Goal: Task Accomplishment & Management: Manage account settings

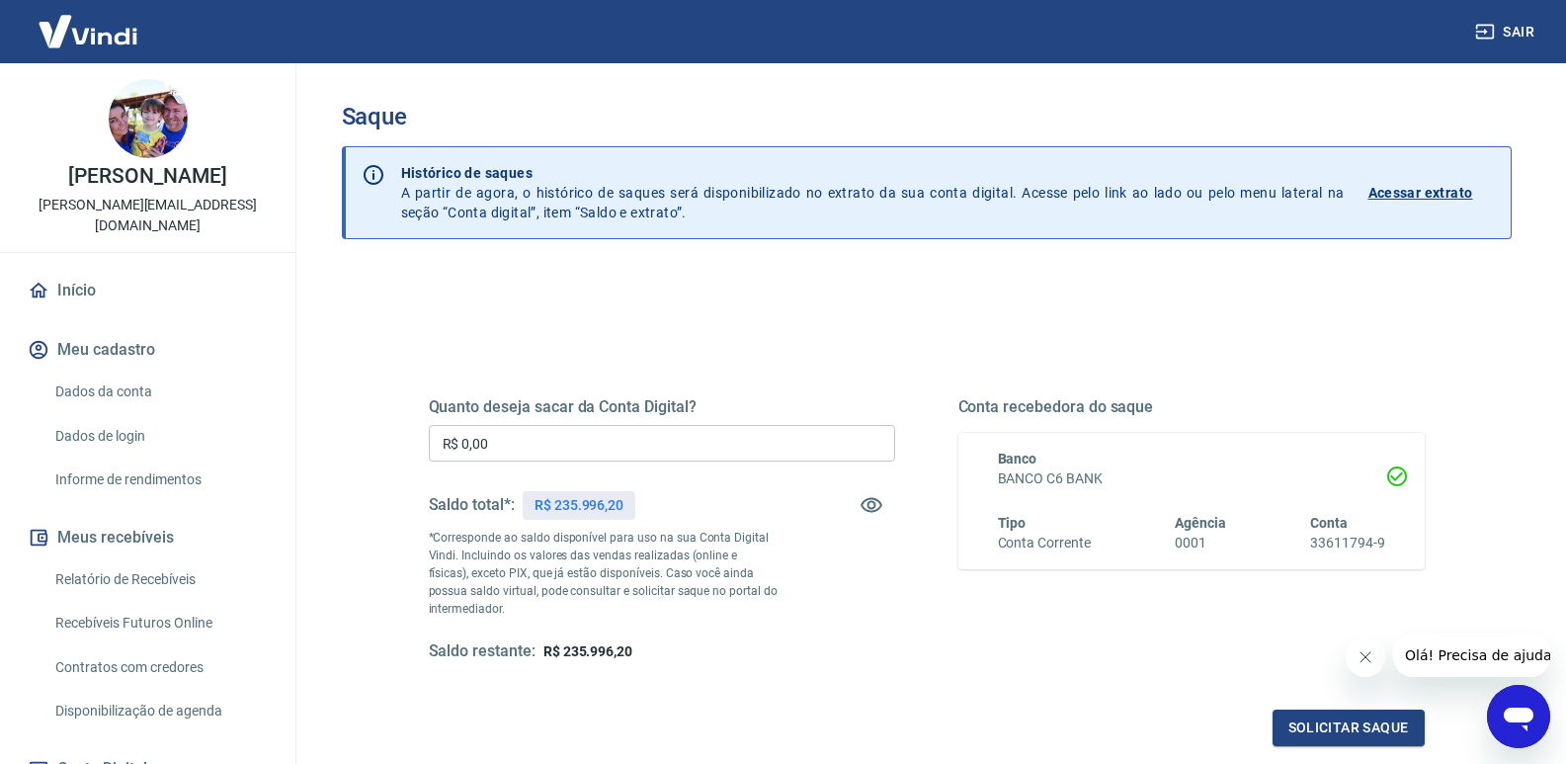
click at [569, 433] on input "R$ 0,00" at bounding box center [662, 443] width 466 height 37
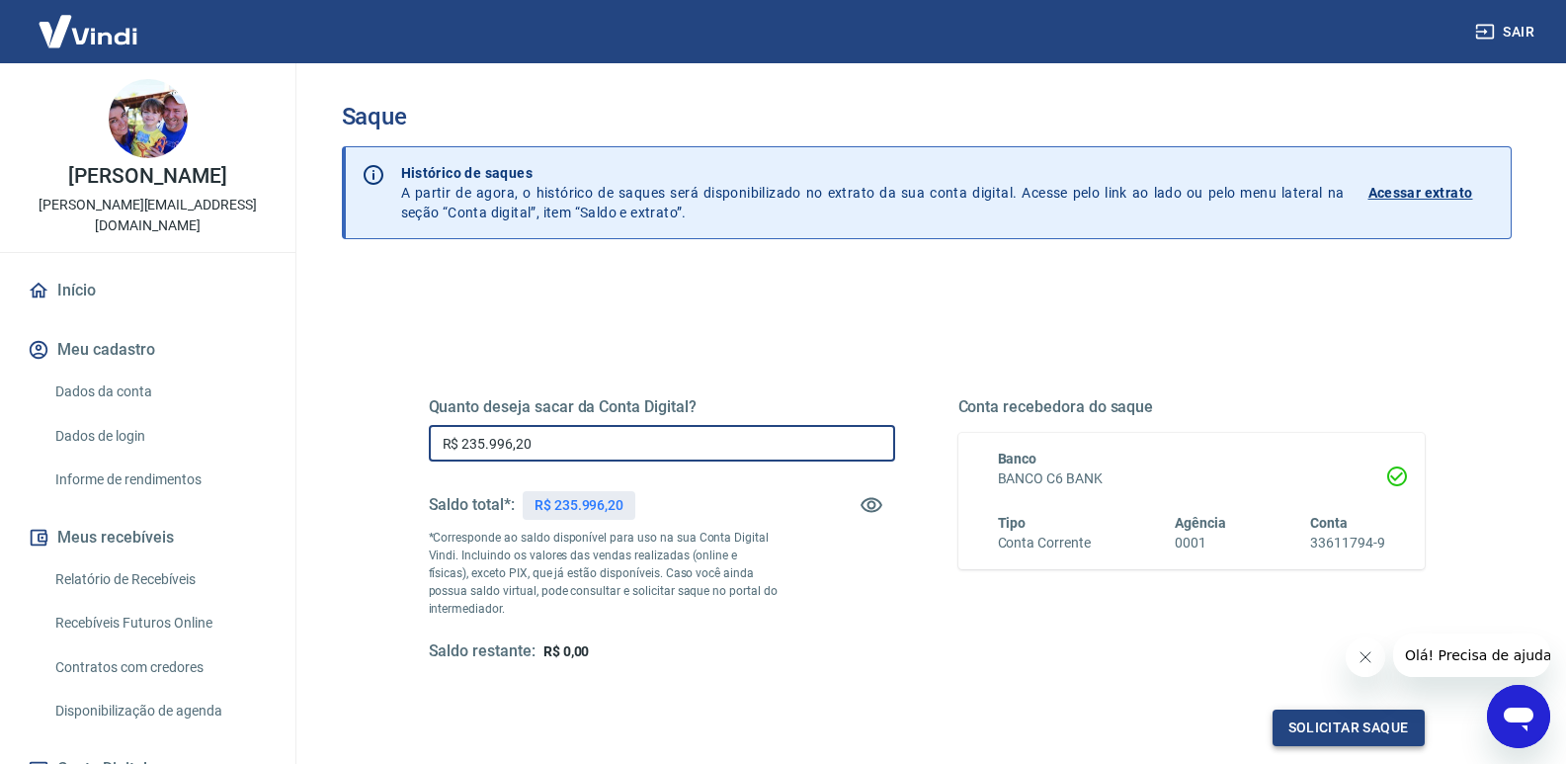
type input "R$ 235.996,20"
click at [1342, 730] on button "Solicitar saque" at bounding box center [1349, 727] width 152 height 37
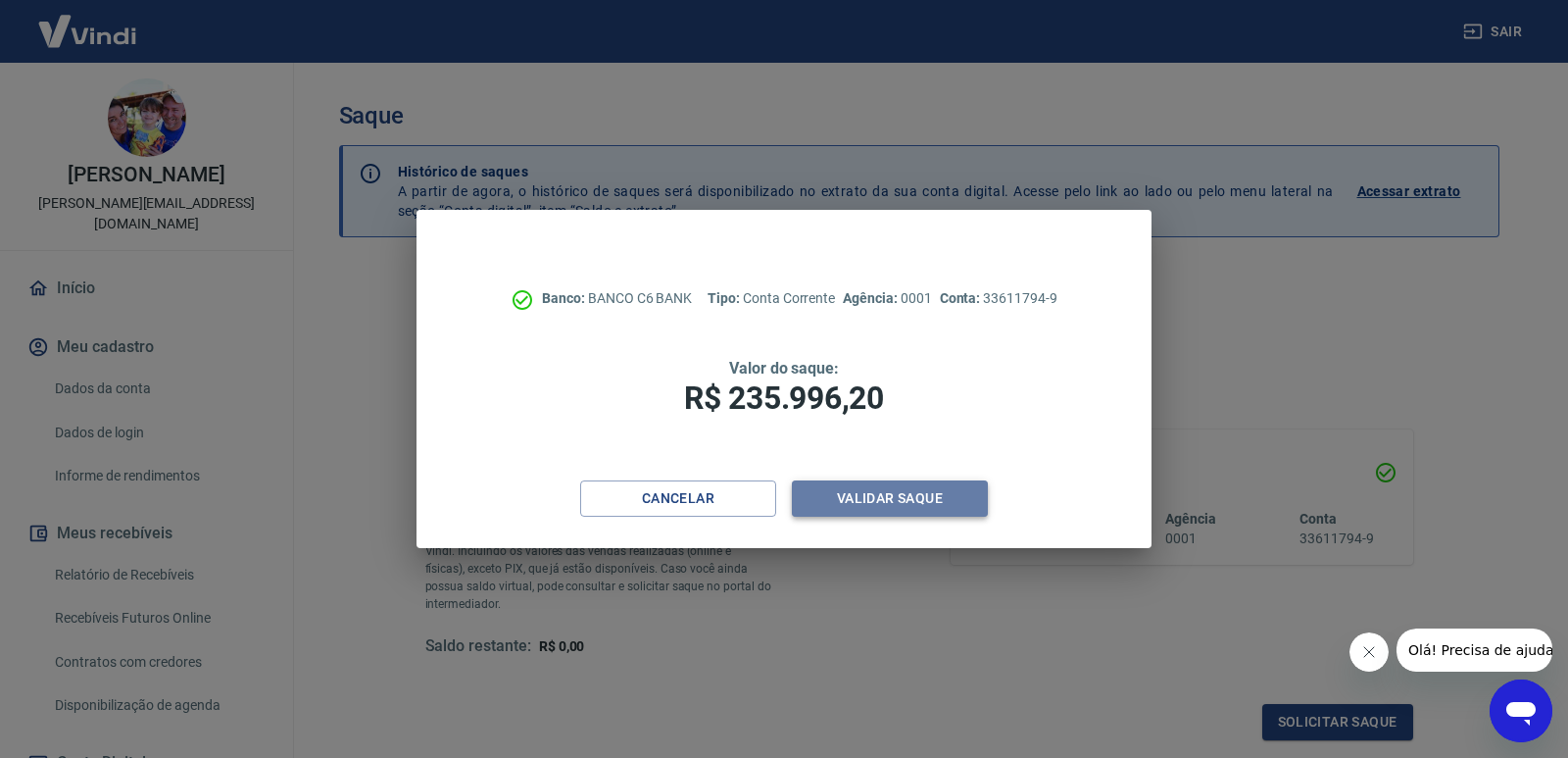
click at [886, 495] on button "Validar saque" at bounding box center [890, 498] width 196 height 37
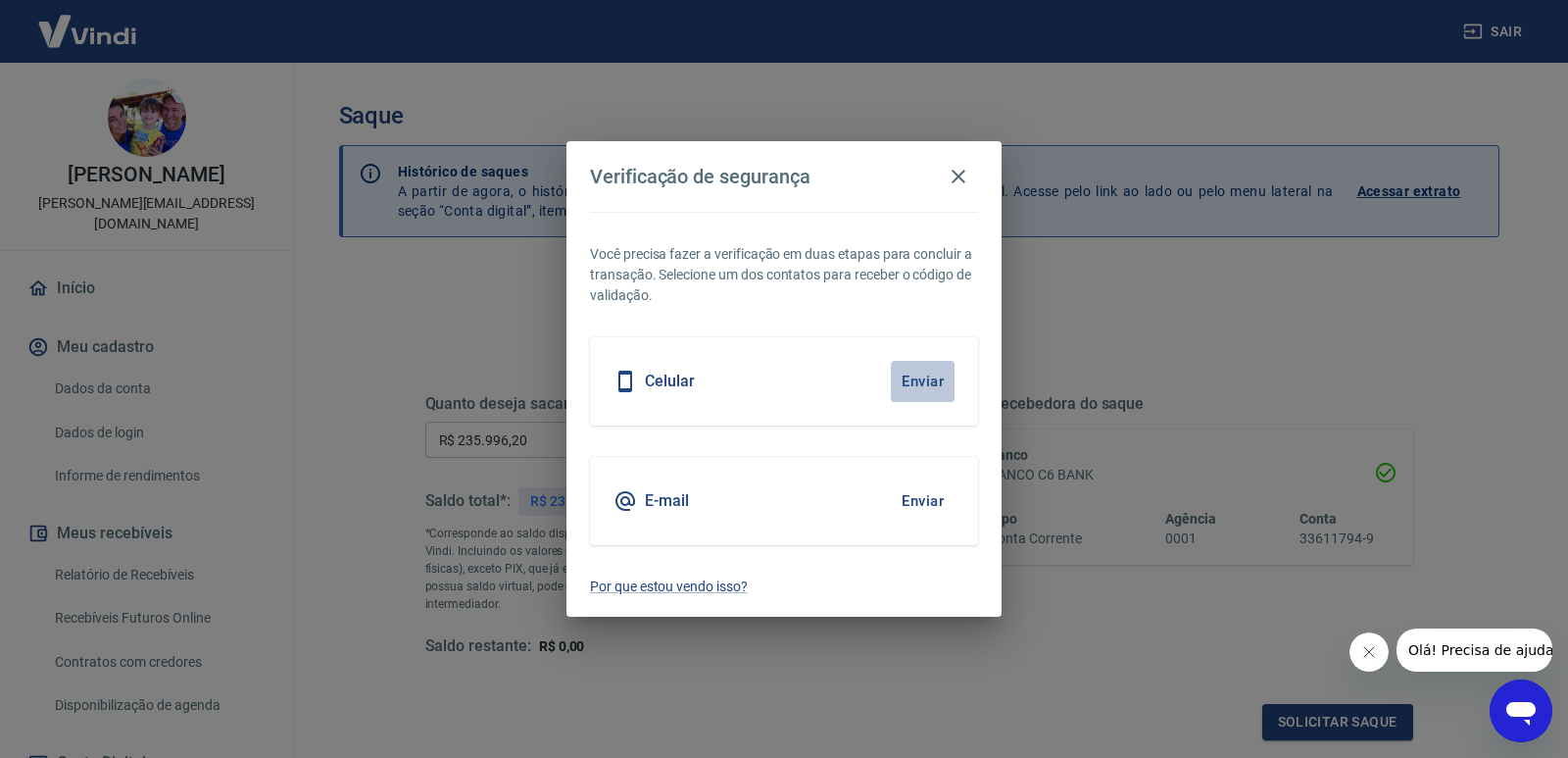
click at [920, 381] on button "Enviar" at bounding box center [922, 382] width 63 height 42
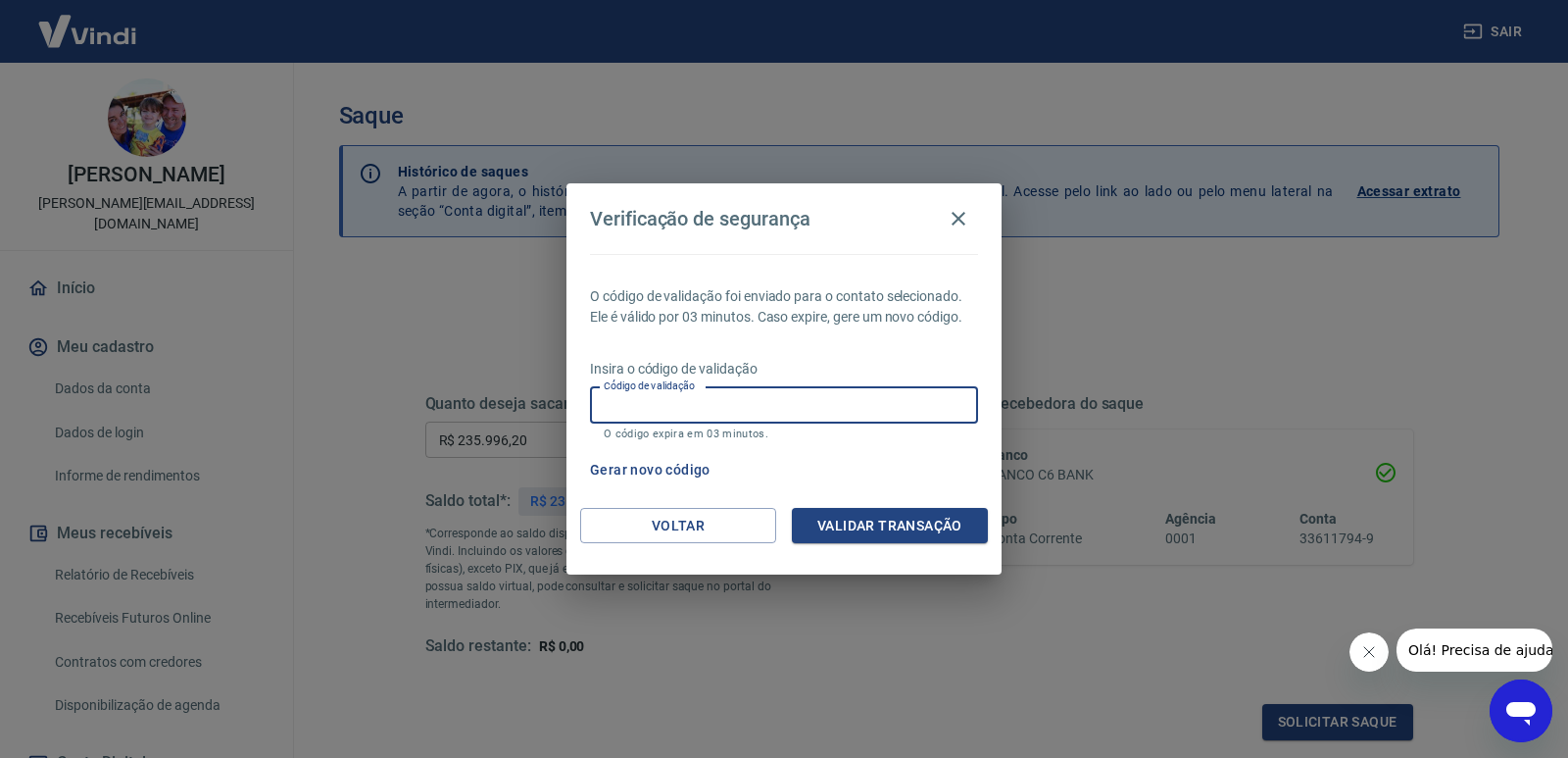
click at [736, 400] on input "Código de validação" at bounding box center [784, 405] width 388 height 37
type input "921895"
click at [906, 528] on button "Validar transação" at bounding box center [890, 526] width 196 height 37
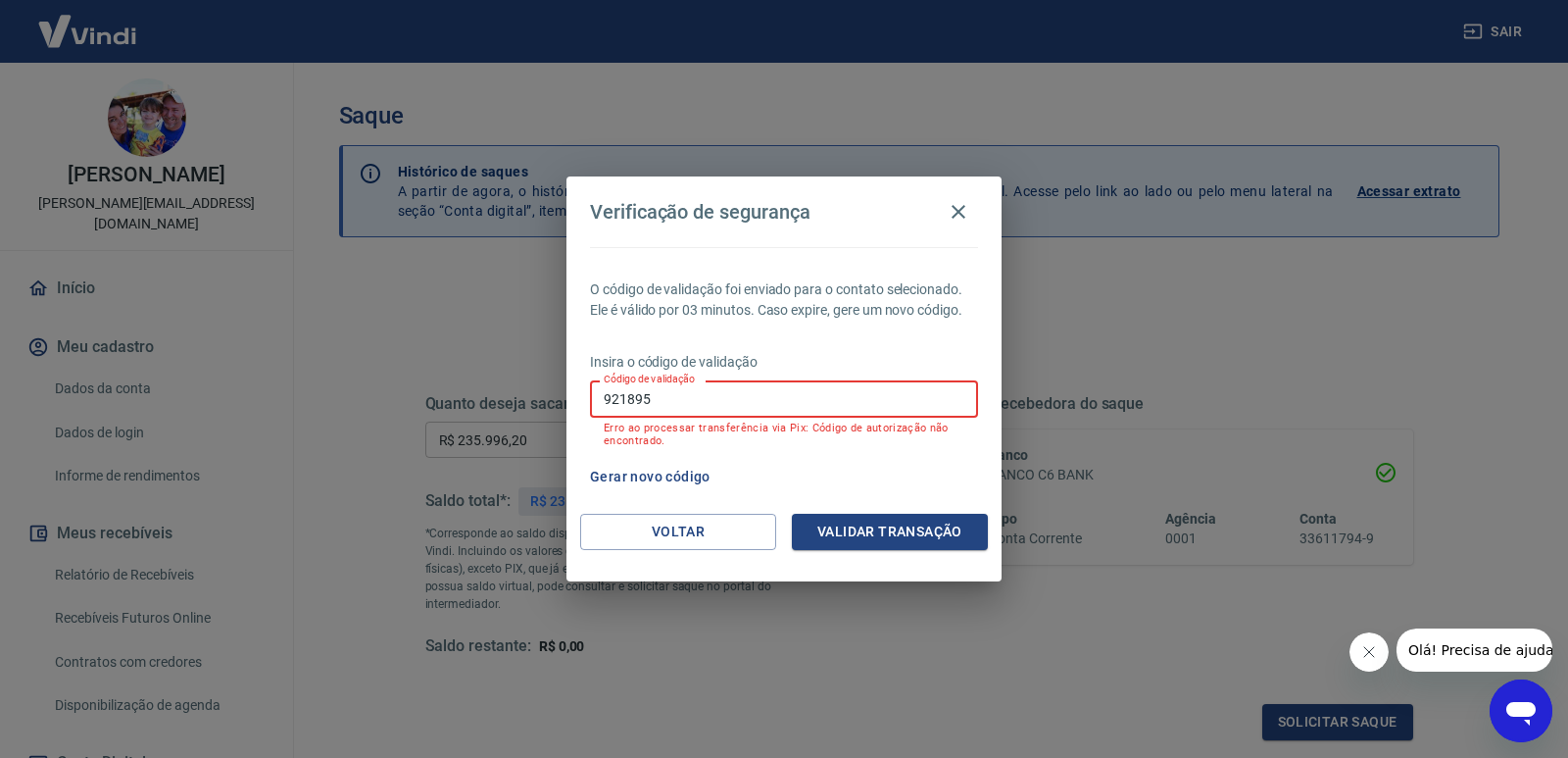
drag, startPoint x: 660, startPoint y: 393, endPoint x: 541, endPoint y: 394, distance: 119.0
click at [541, 394] on div "Verificação de segurança O código de validação foi enviado para o contato selec…" at bounding box center [784, 379] width 1568 height 758
click at [674, 479] on button "Gerar novo código" at bounding box center [650, 476] width 136 height 37
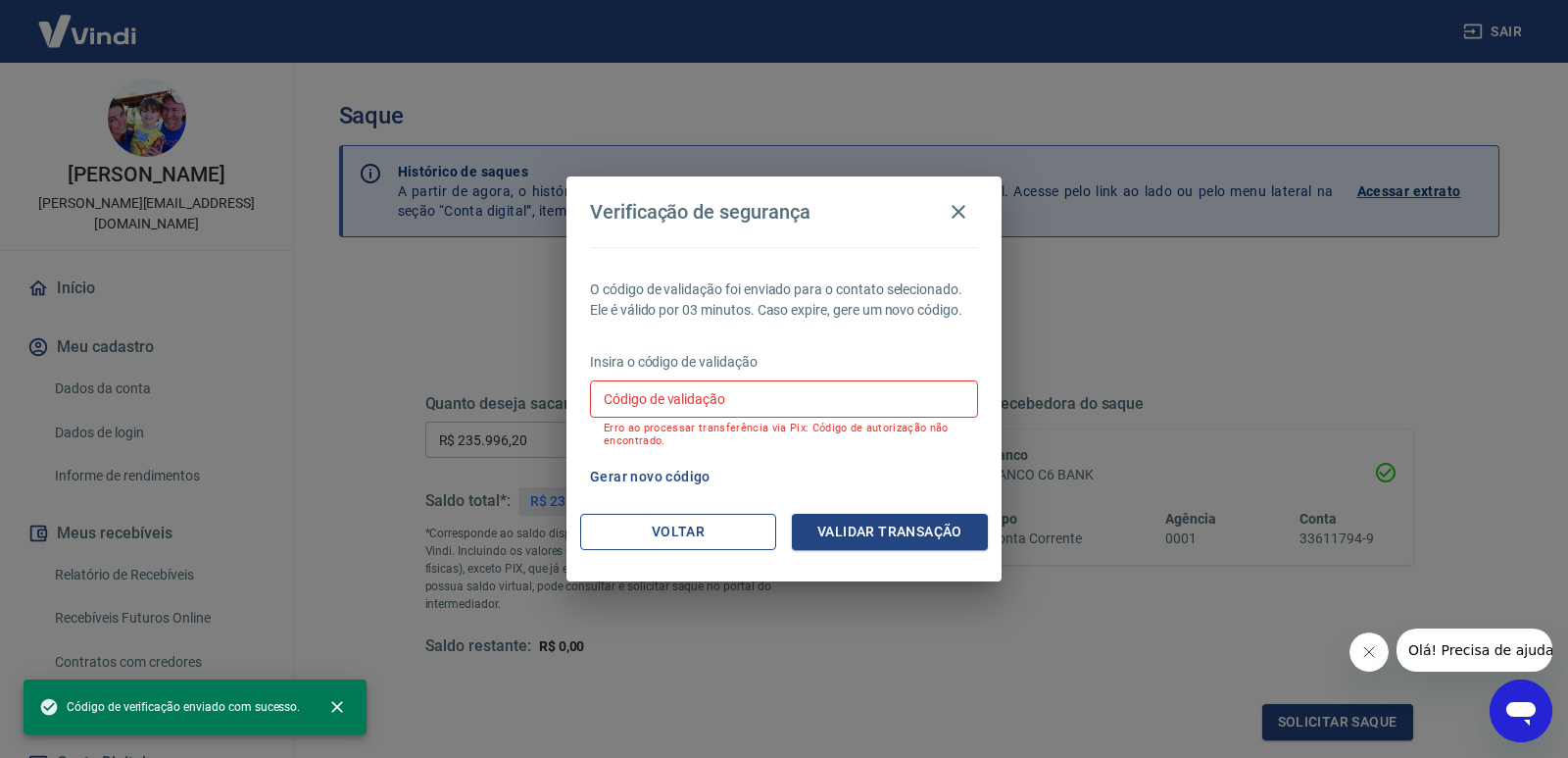
click at [716, 530] on button "Voltar" at bounding box center [678, 532] width 196 height 37
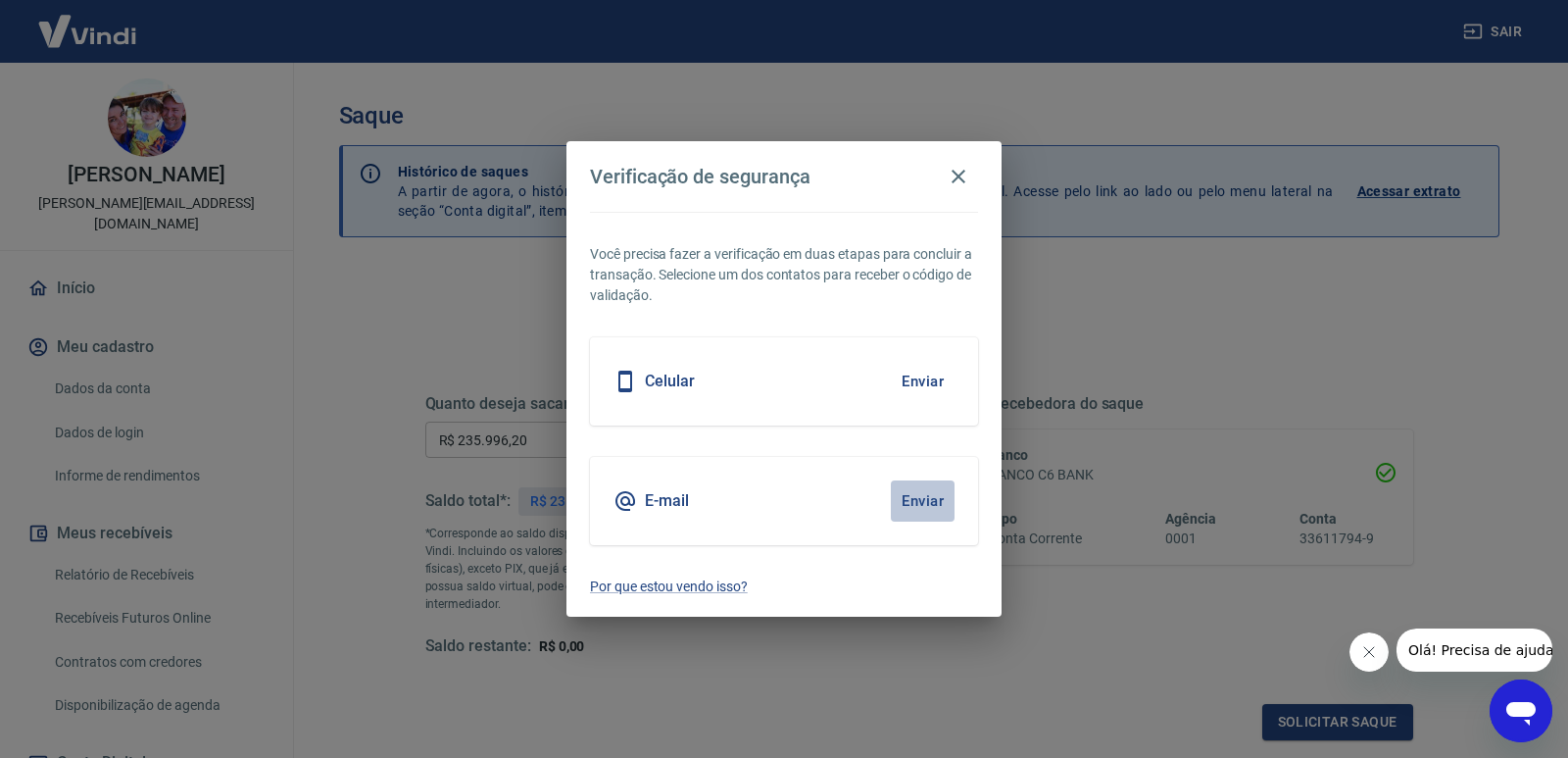
click at [905, 500] on button "Enviar" at bounding box center [922, 501] width 63 height 42
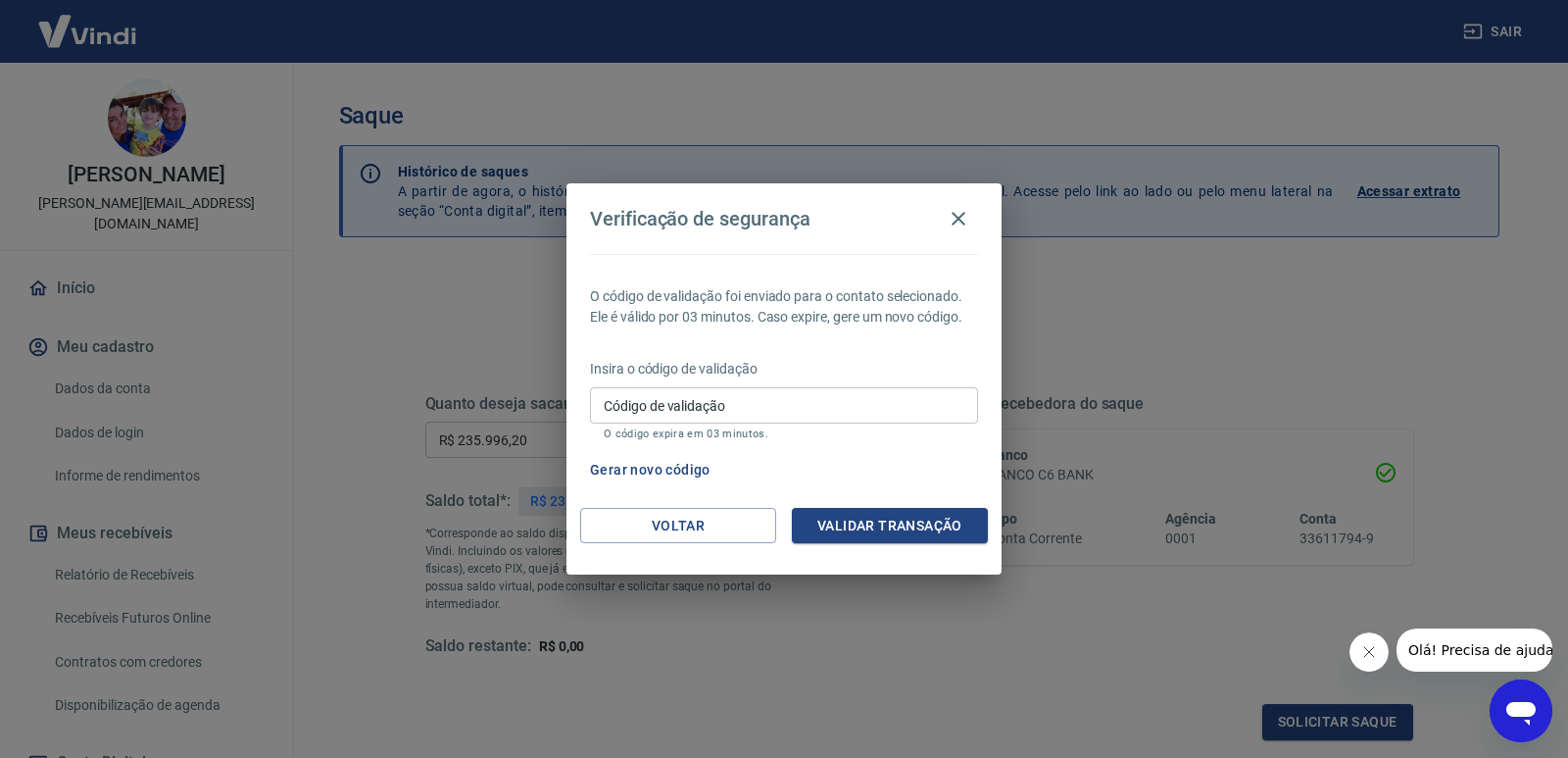
click at [684, 463] on button "Gerar novo código" at bounding box center [650, 470] width 136 height 37
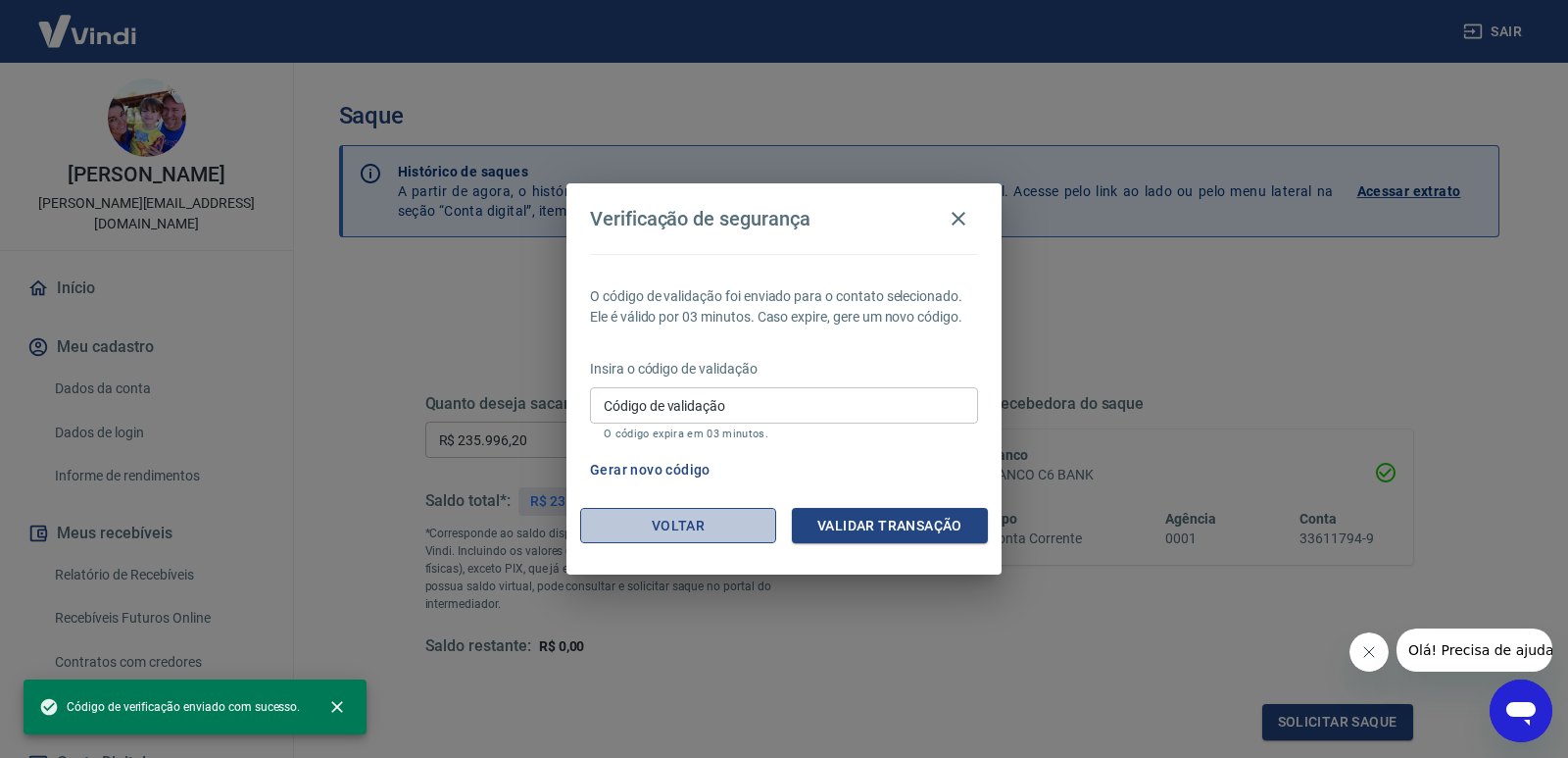
click at [703, 530] on button "Voltar" at bounding box center [678, 526] width 196 height 37
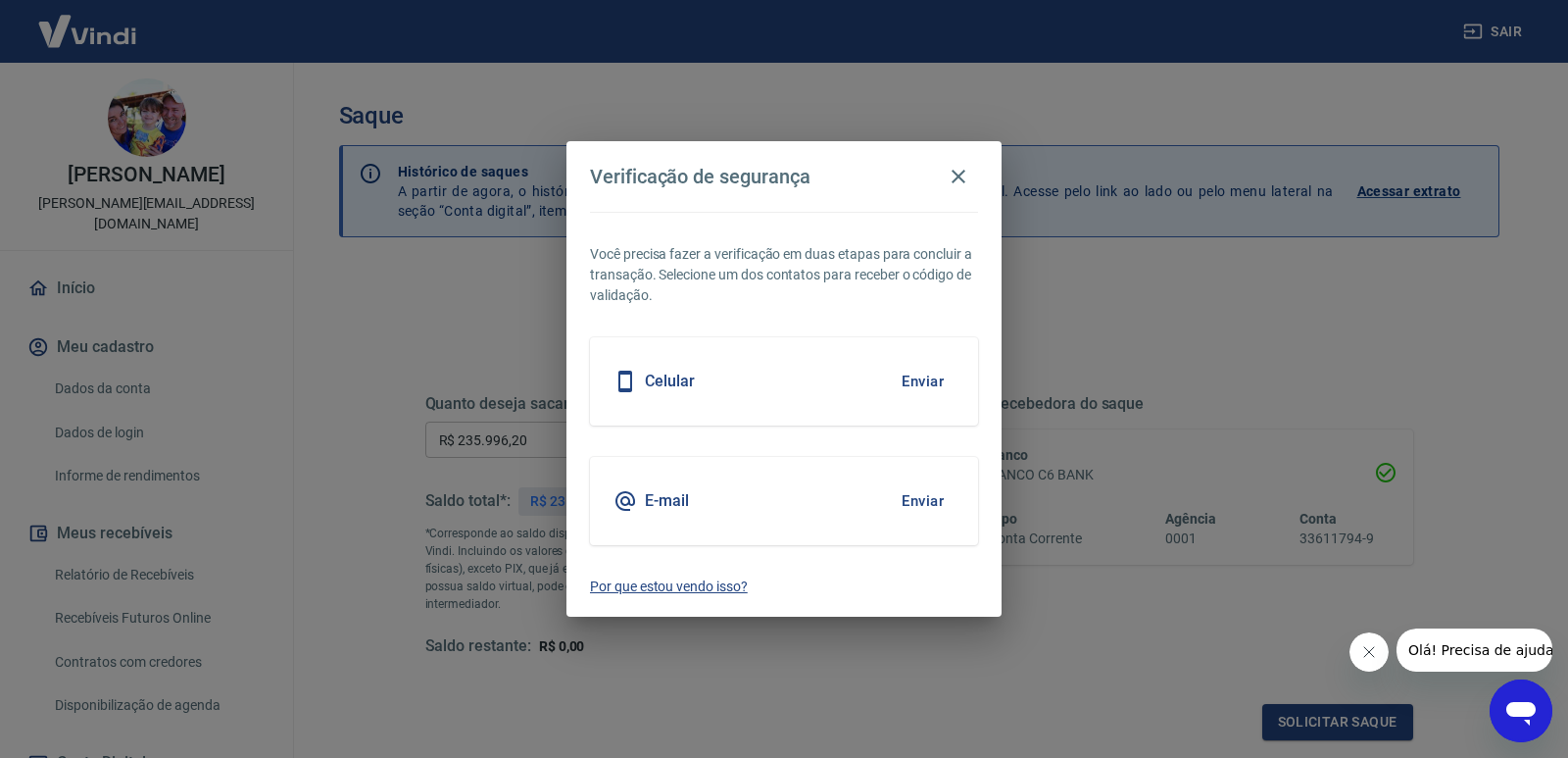
click at [614, 585] on p "Por que estou vendo isso?" at bounding box center [784, 586] width 388 height 21
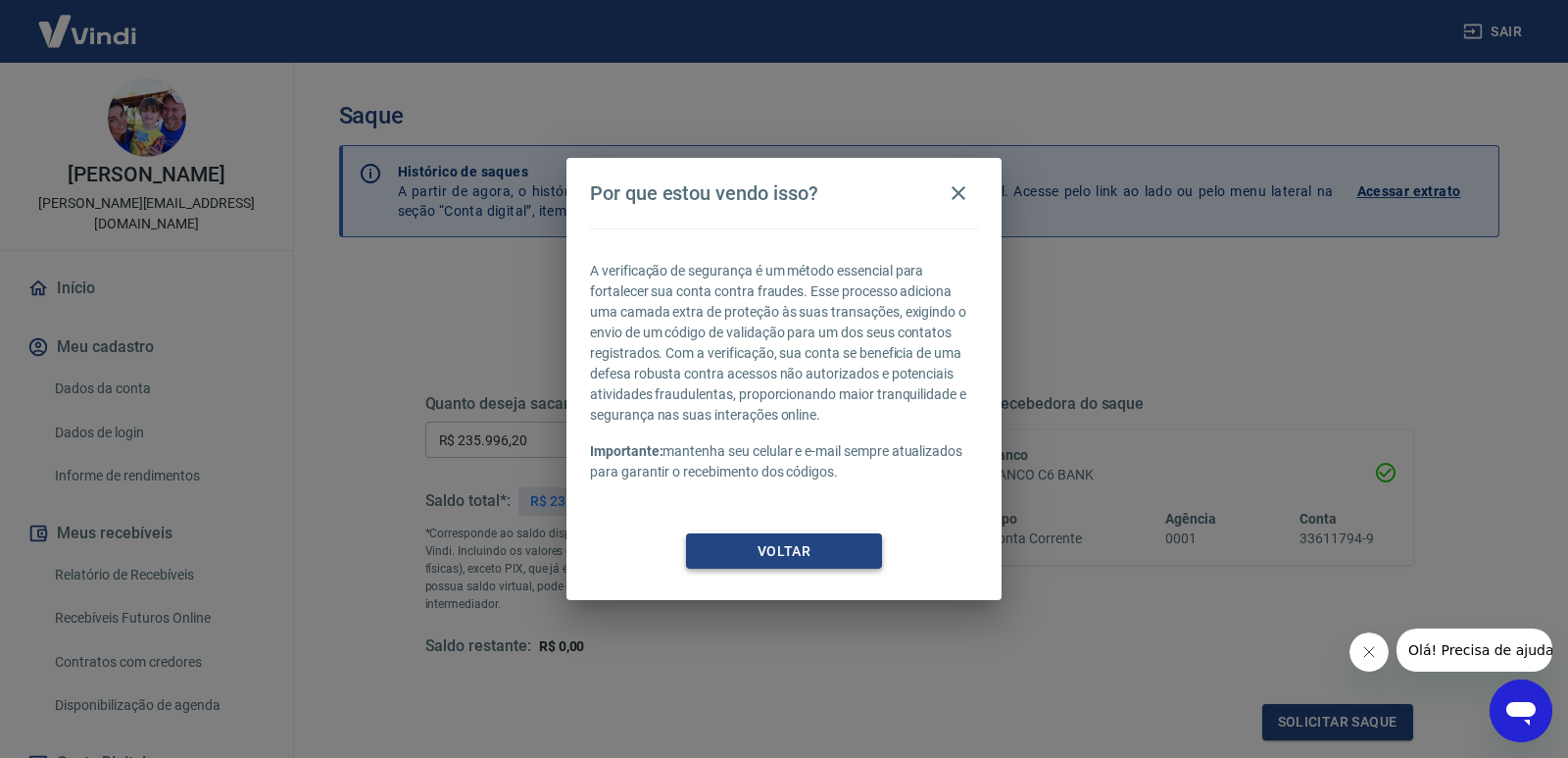
click at [820, 551] on button "Voltar" at bounding box center [784, 552] width 196 height 37
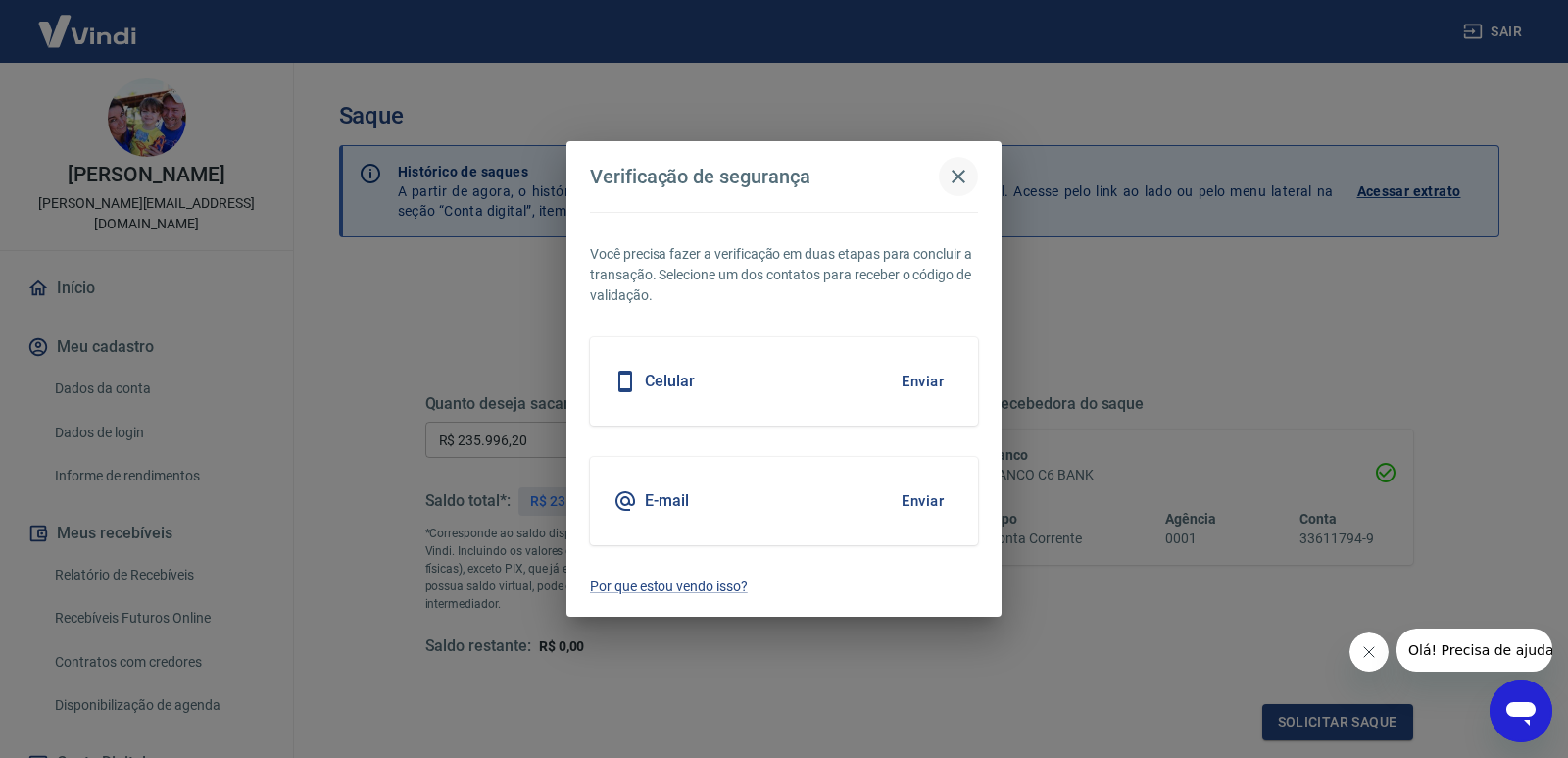
click at [955, 174] on icon "button" at bounding box center [958, 177] width 14 height 14
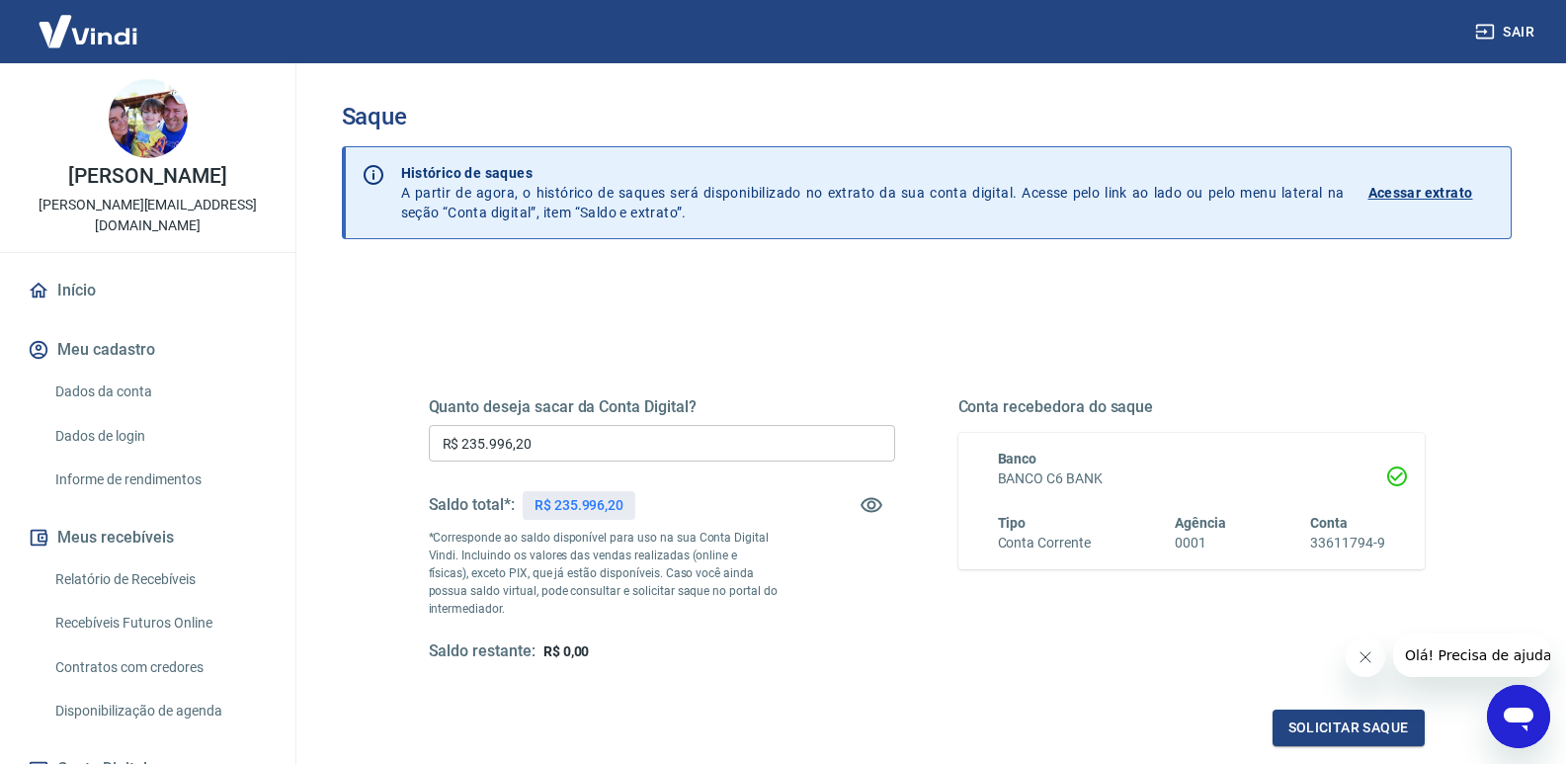
click at [1404, 189] on p "Acessar extrato" at bounding box center [1421, 193] width 105 height 20
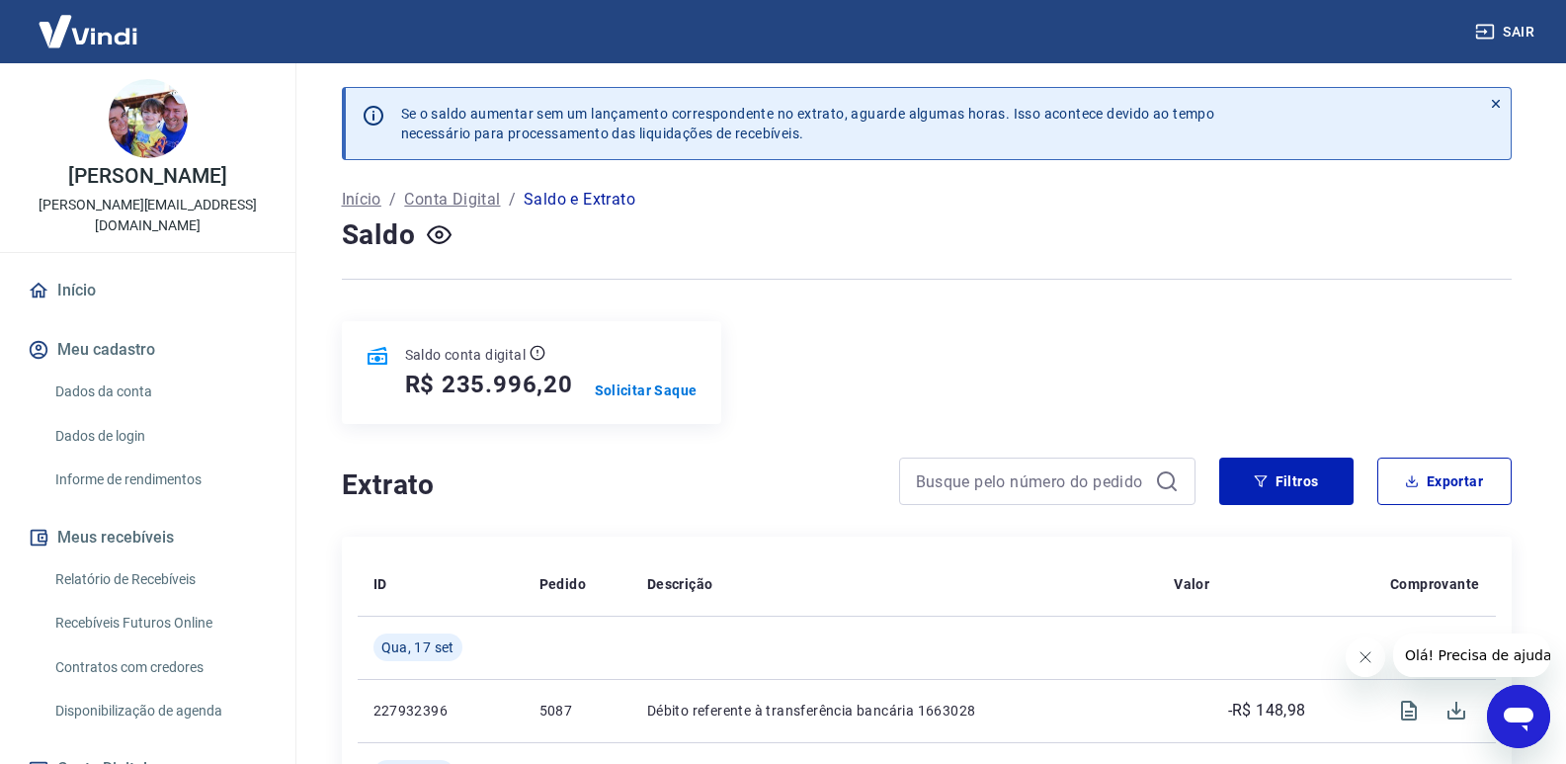
scroll to position [296, 0]
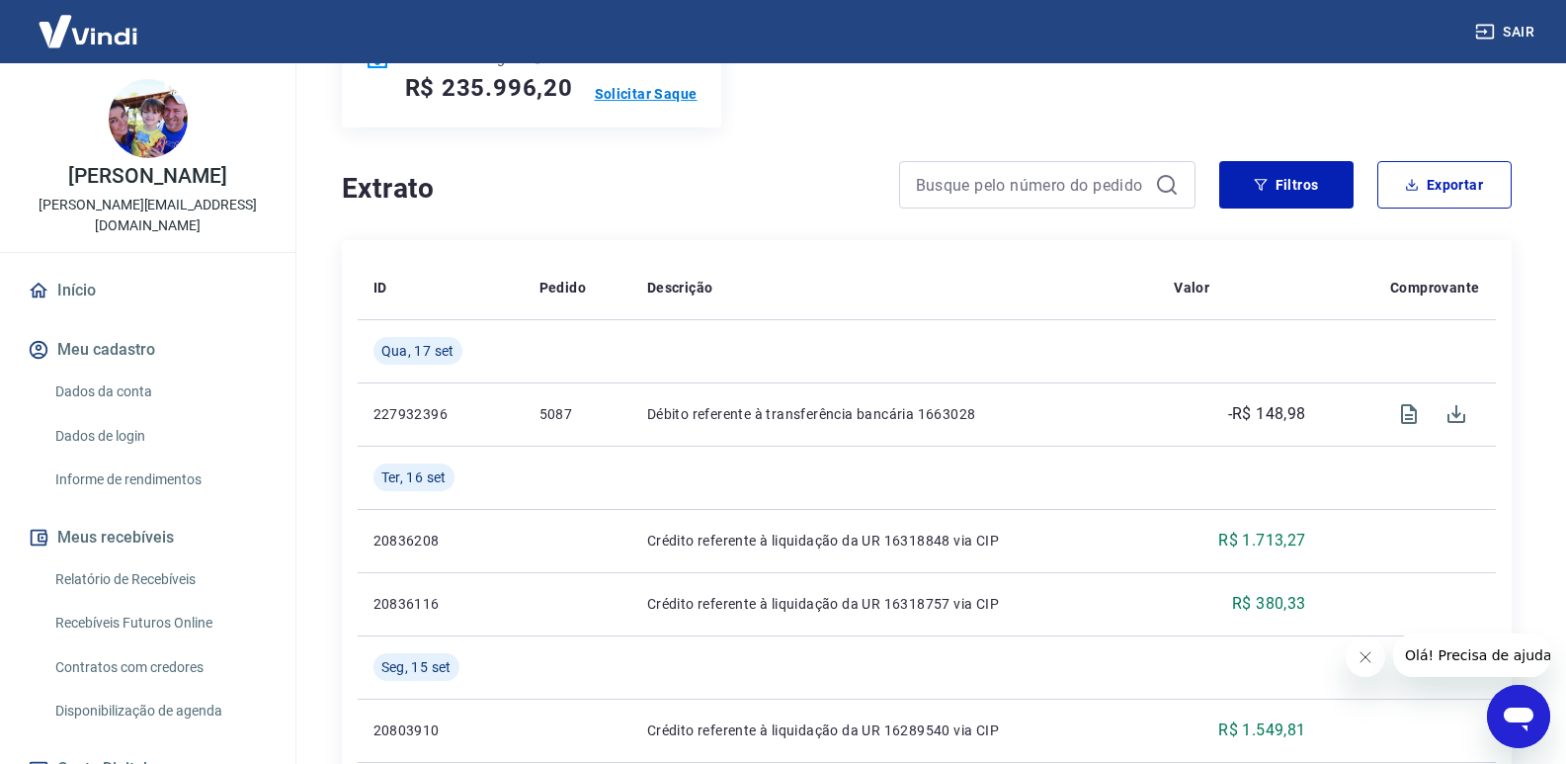
click at [646, 87] on p "Solicitar Saque" at bounding box center [646, 94] width 103 height 20
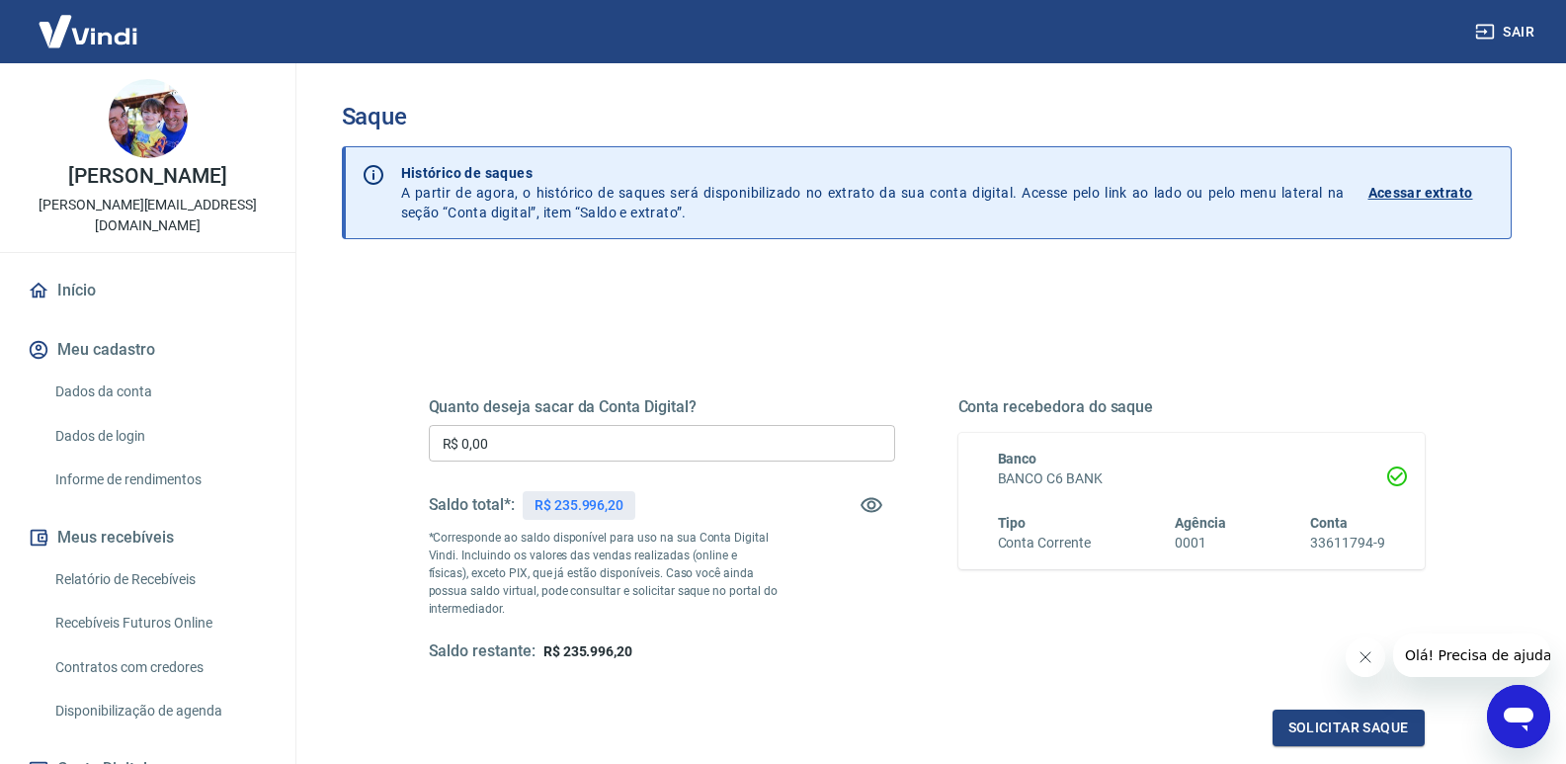
click at [693, 414] on h5 "Quanto deseja sacar da Conta Digital?" at bounding box center [662, 407] width 466 height 20
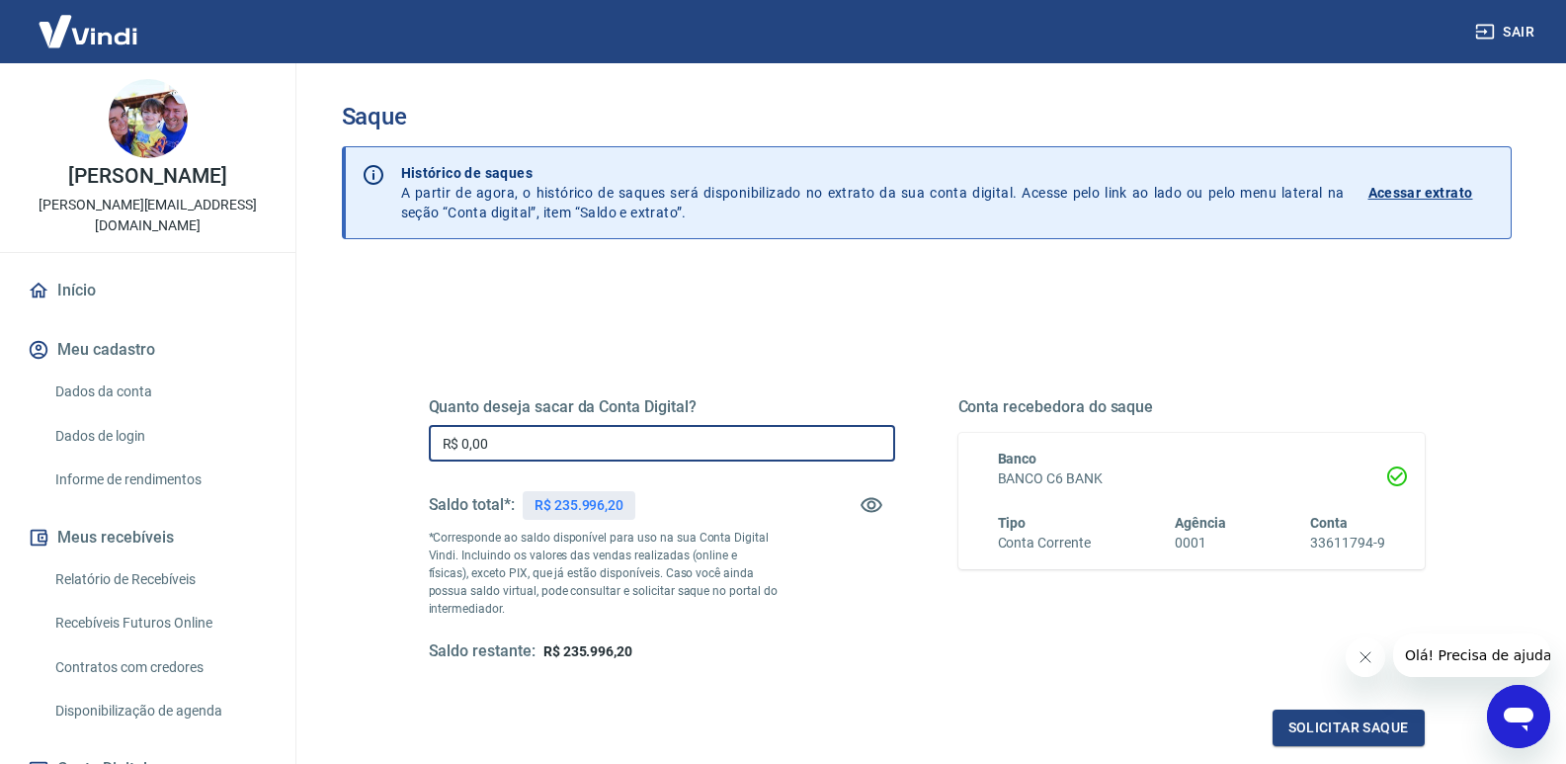
click at [638, 446] on input "R$ 0,00" at bounding box center [662, 443] width 466 height 37
type input "R$ 235.996,20"
click at [1362, 723] on button "Solicitar saque" at bounding box center [1349, 727] width 152 height 37
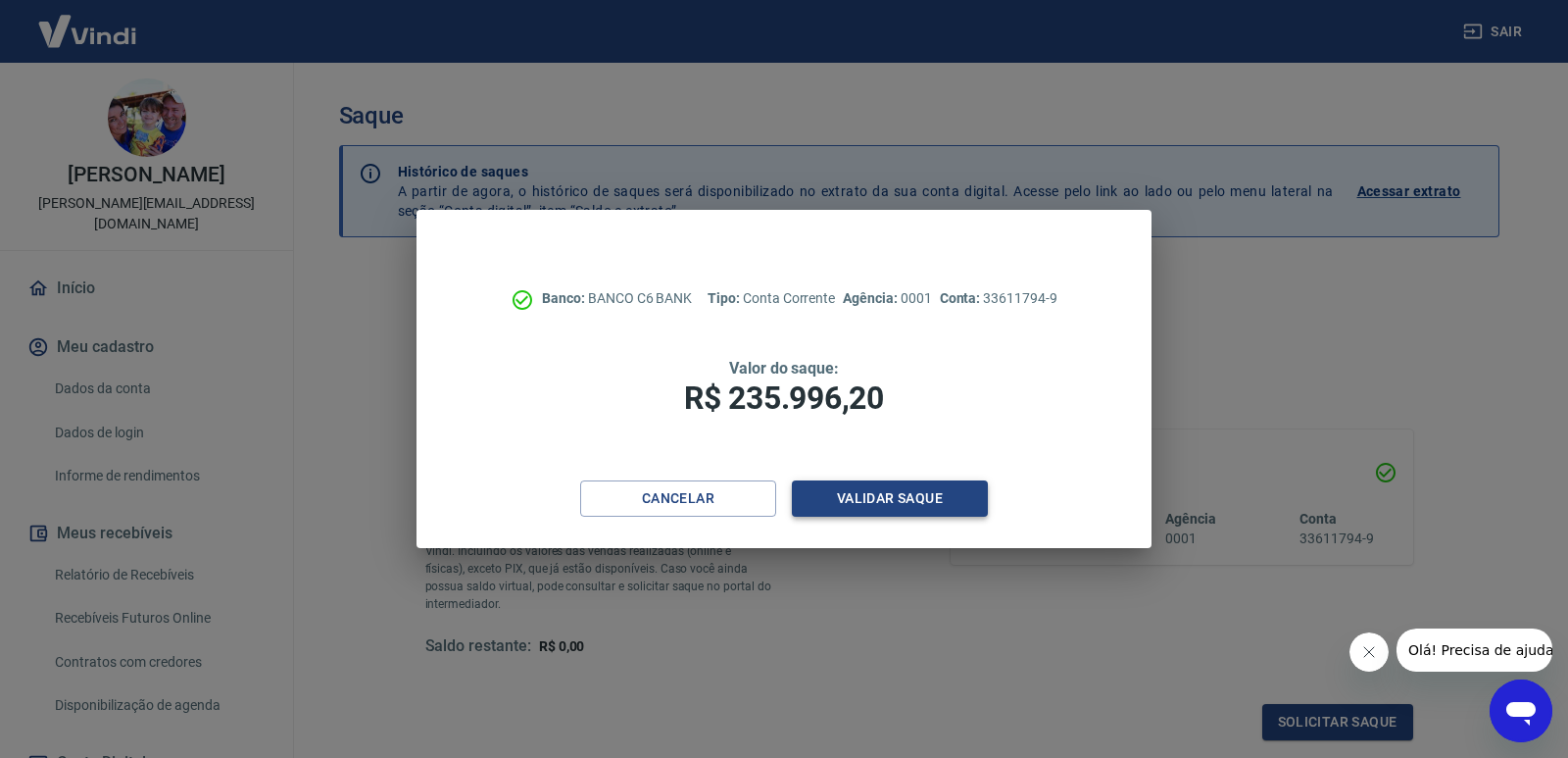
click at [887, 496] on button "Validar saque" at bounding box center [890, 498] width 196 height 37
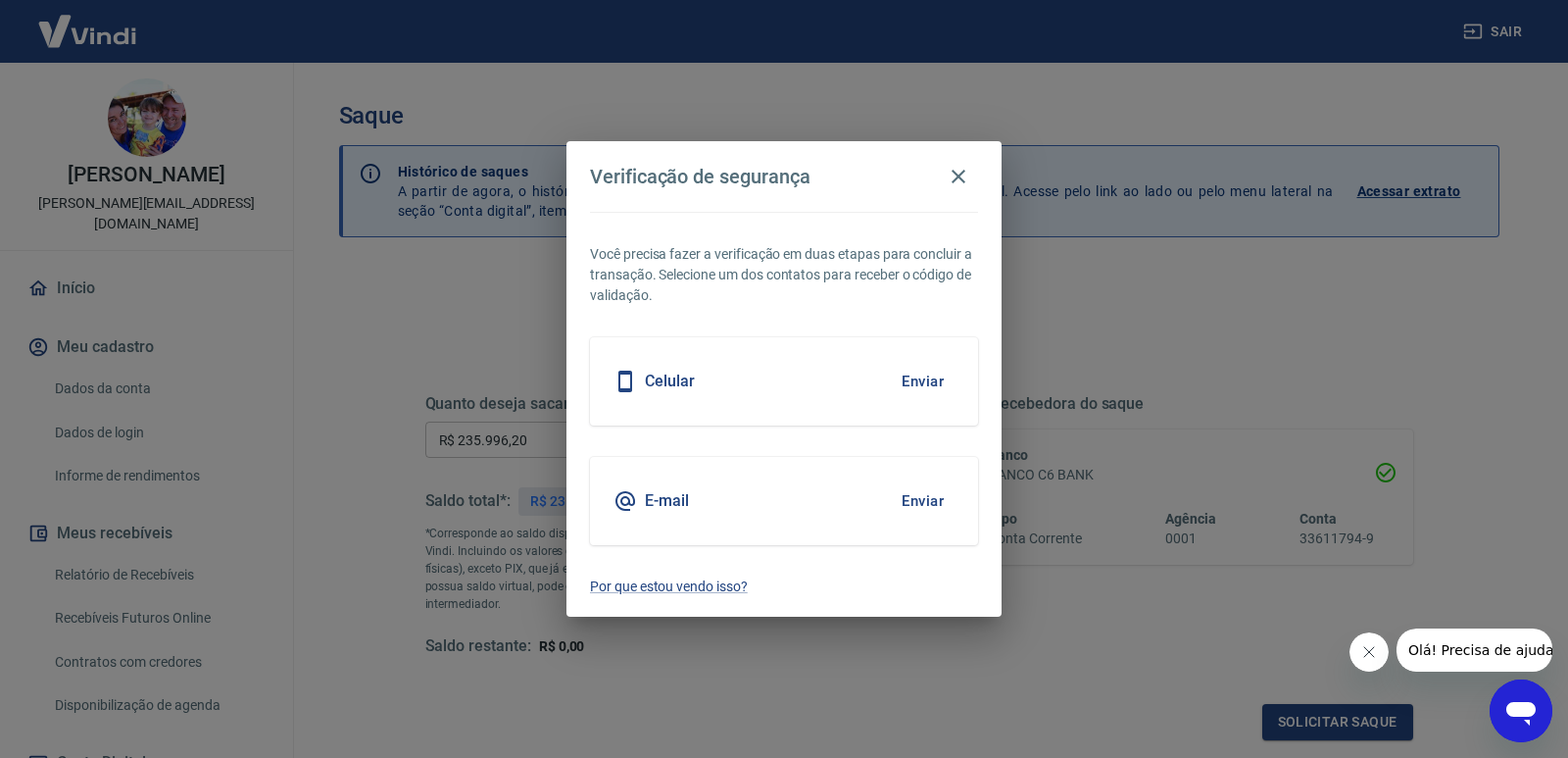
click at [919, 501] on button "Enviar" at bounding box center [922, 501] width 63 height 42
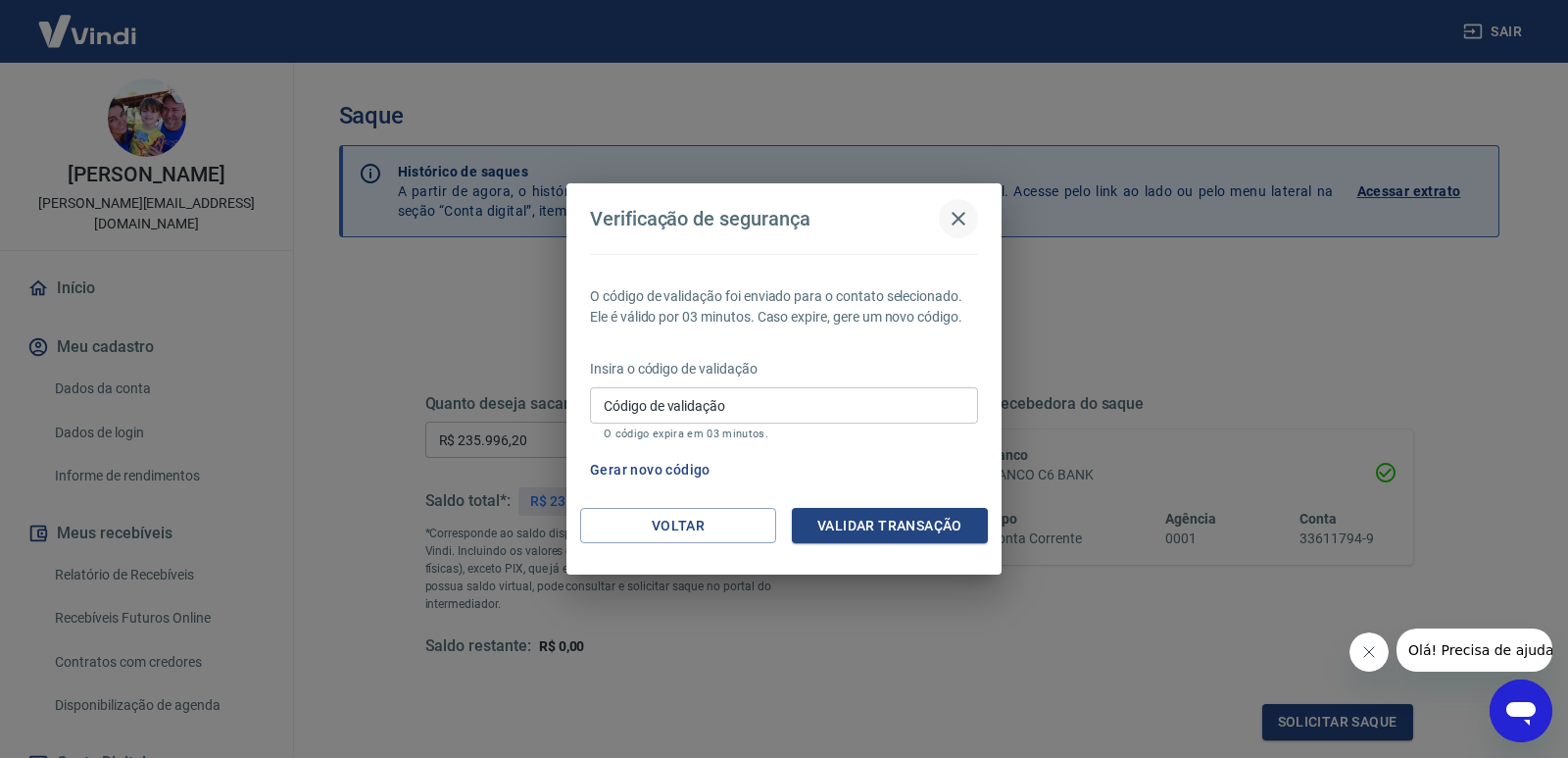
drag, startPoint x: 954, startPoint y: 213, endPoint x: 951, endPoint y: 227, distance: 14.3
click at [953, 217] on icon "button" at bounding box center [959, 218] width 24 height 24
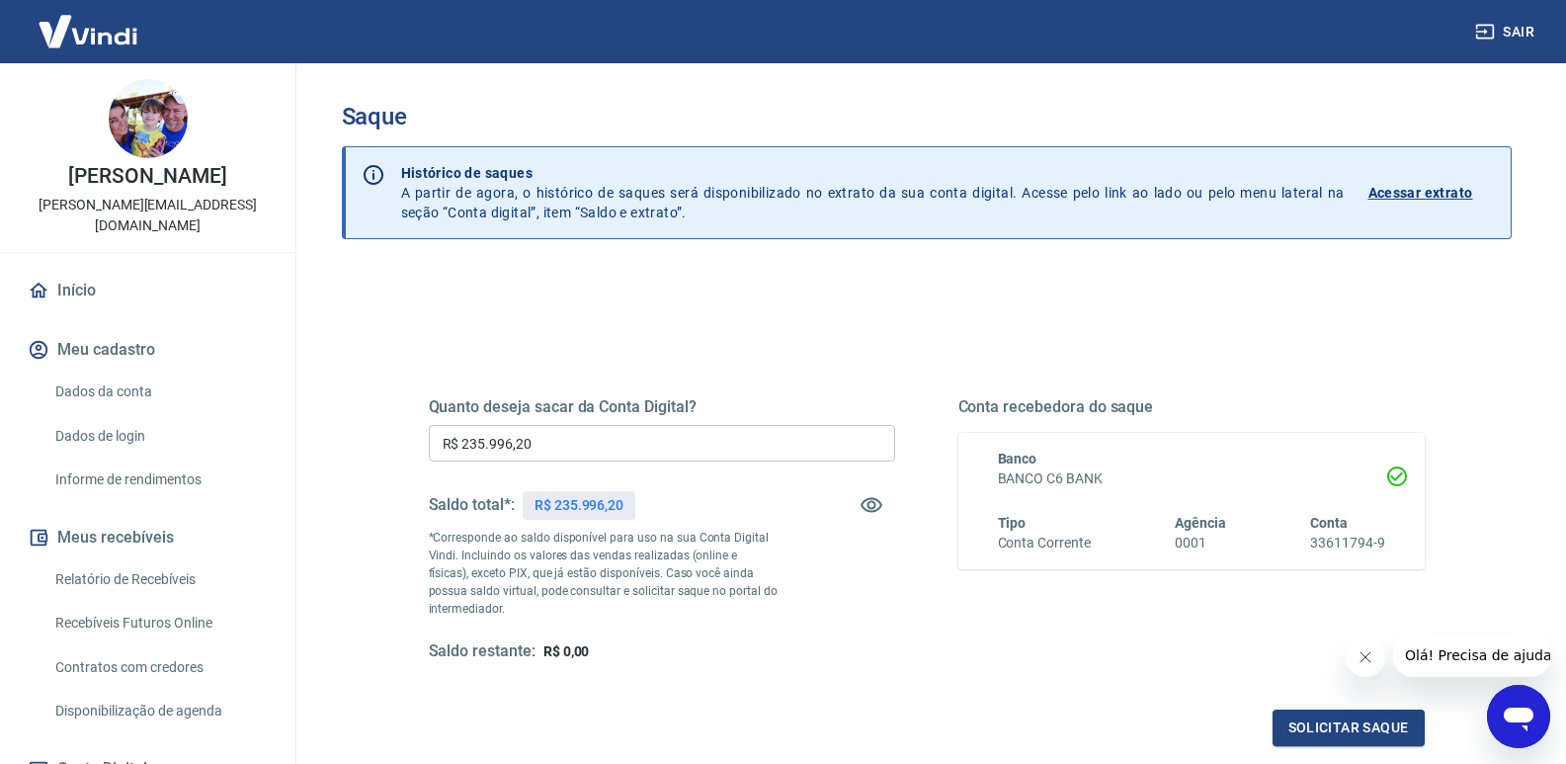
click at [1513, 35] on button "Sair" at bounding box center [1506, 32] width 71 height 37
